Goal: Task Accomplishment & Management: Complete application form

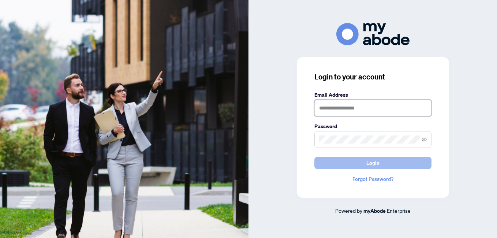
type input "**********"
click at [377, 162] on span "Login" at bounding box center [372, 163] width 13 height 12
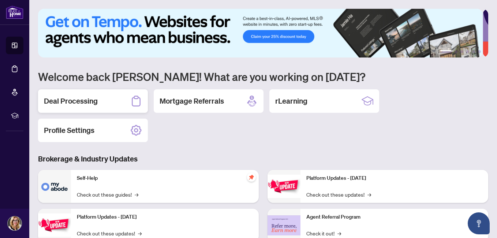
click at [79, 101] on h2 "Deal Processing" at bounding box center [71, 101] width 54 height 10
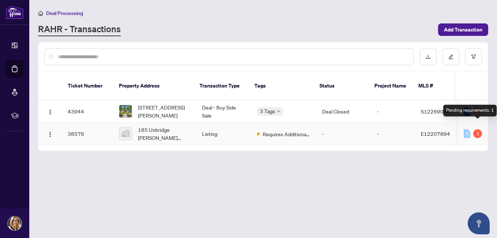
click at [477, 129] on div "1" at bounding box center [477, 133] width 9 height 9
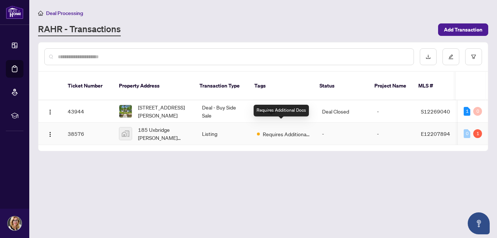
click at [292, 130] on span "Requires Additional Docs" at bounding box center [287, 134] width 48 height 8
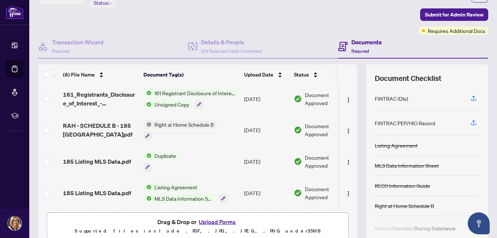
scroll to position [68, 0]
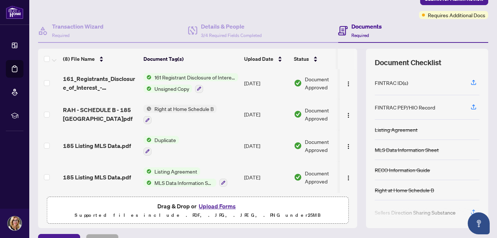
click at [210, 201] on button "Upload Forms" at bounding box center [216, 206] width 41 height 10
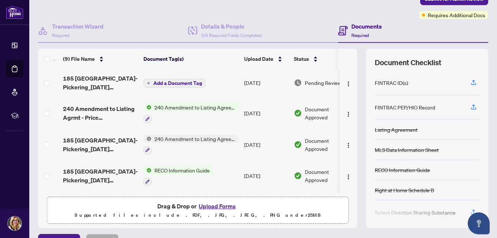
scroll to position [0, 0]
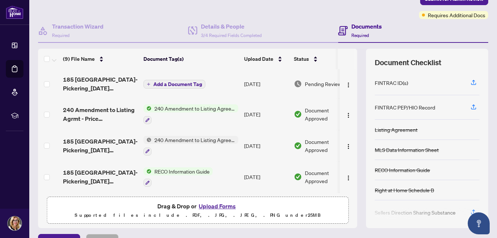
click at [167, 82] on span "Add a Document Tag" at bounding box center [177, 84] width 49 height 5
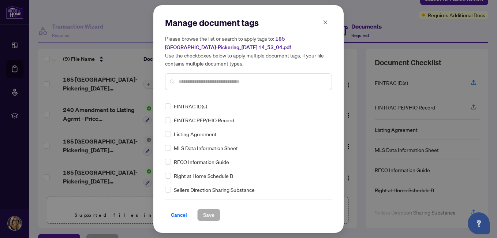
click at [184, 83] on input "text" at bounding box center [252, 82] width 147 height 8
drag, startPoint x: 254, startPoint y: 14, endPoint x: 330, endPoint y: 23, distance: 76.4
click at [330, 23] on div "Manage document tags Please browse the list or search to apply tags to: 185 [GE…" at bounding box center [248, 119] width 190 height 228
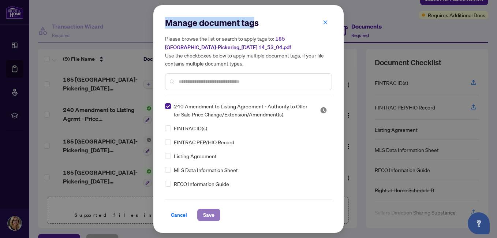
click at [212, 211] on span "Save" at bounding box center [208, 215] width 11 height 12
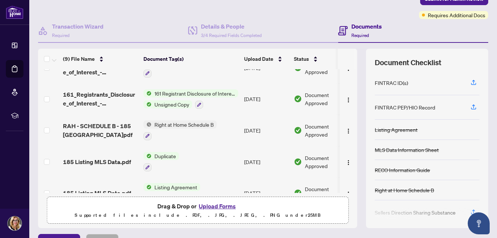
scroll to position [160, 0]
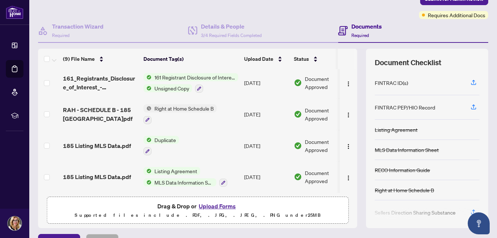
click at [308, 234] on div "Previous Tab Next Tab" at bounding box center [263, 240] width 450 height 12
click at [358, 33] on span "Required" at bounding box center [360, 35] width 18 height 5
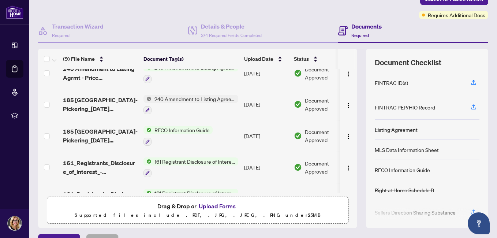
scroll to position [0, 0]
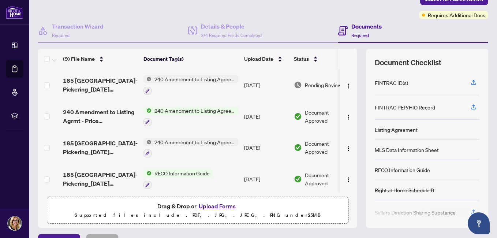
click at [357, 22] on h4 "Documents" at bounding box center [366, 26] width 30 height 9
click at [360, 33] on span "Required" at bounding box center [360, 35] width 18 height 5
click at [341, 30] on icon at bounding box center [342, 30] width 3 height 1
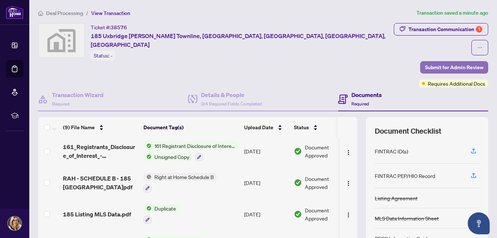
click at [442, 61] on span "Submit for Admin Review" at bounding box center [454, 67] width 59 height 12
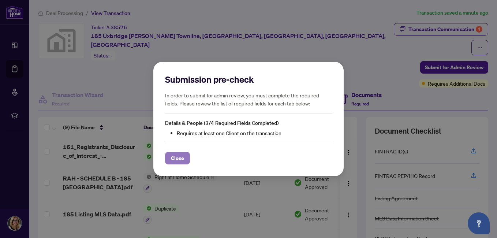
click at [175, 159] on span "Close" at bounding box center [177, 158] width 13 height 12
